Goal: Ask a question

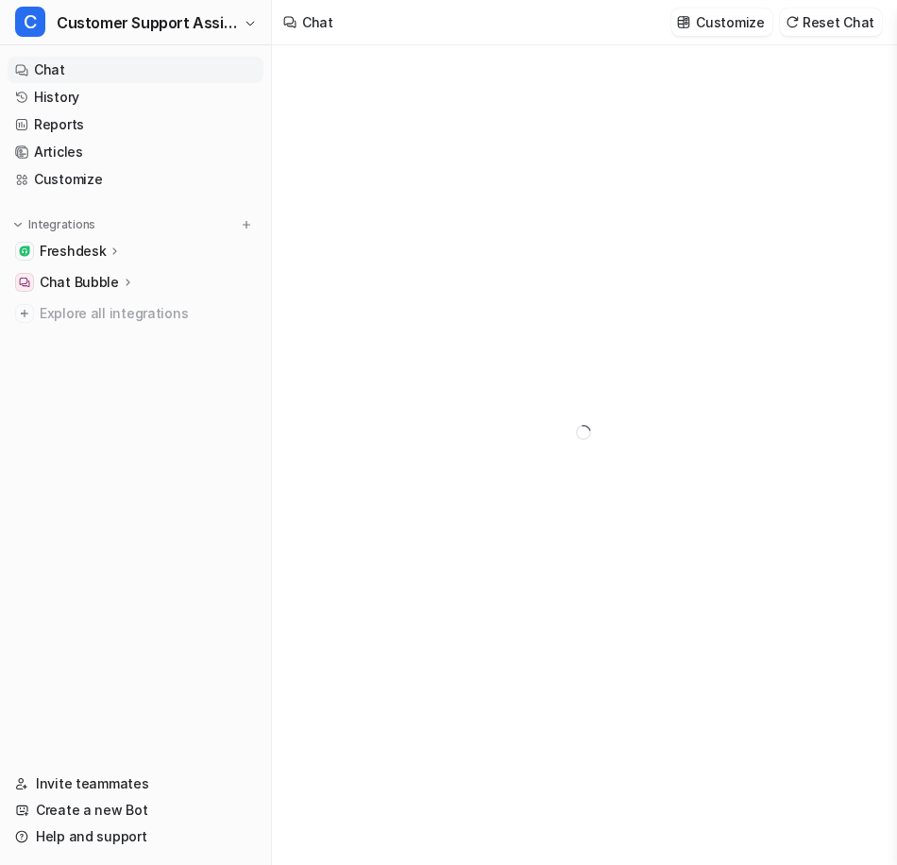
type textarea "**********"
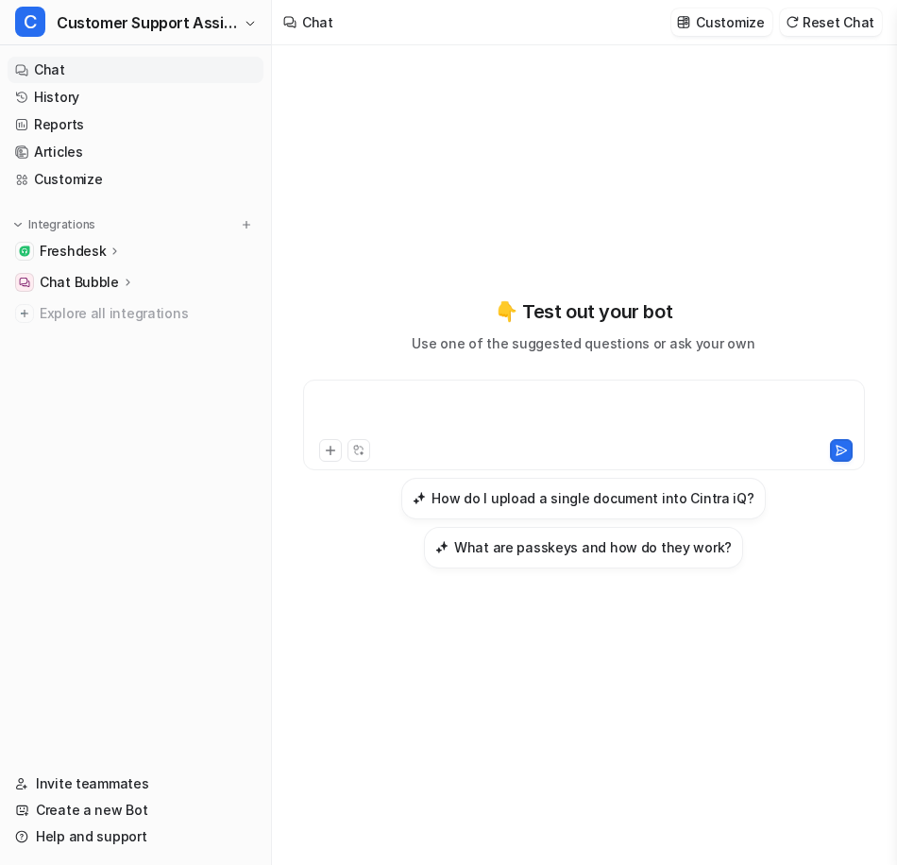
click at [455, 406] on div at bounding box center [584, 413] width 553 height 43
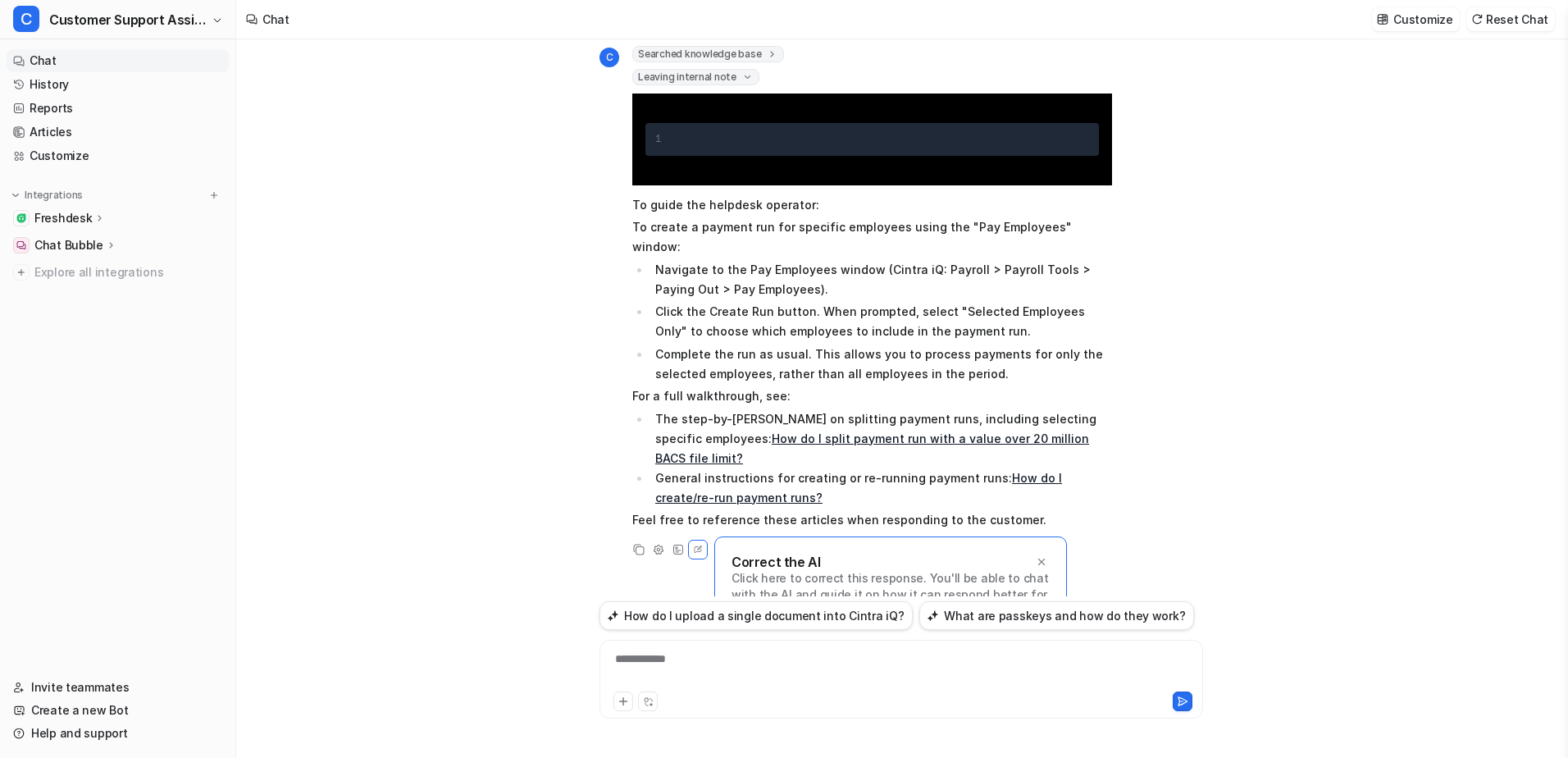
scroll to position [142, 0]
